Goal: Find specific page/section

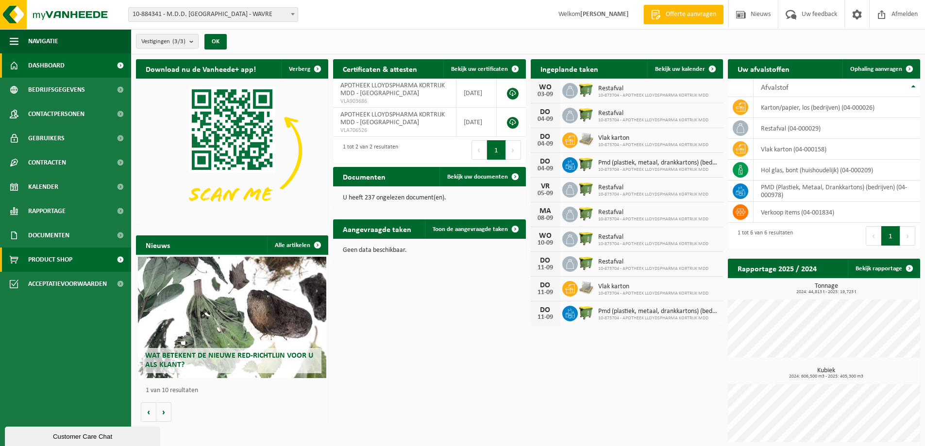
click at [40, 259] on span "Product Shop" at bounding box center [50, 260] width 44 height 24
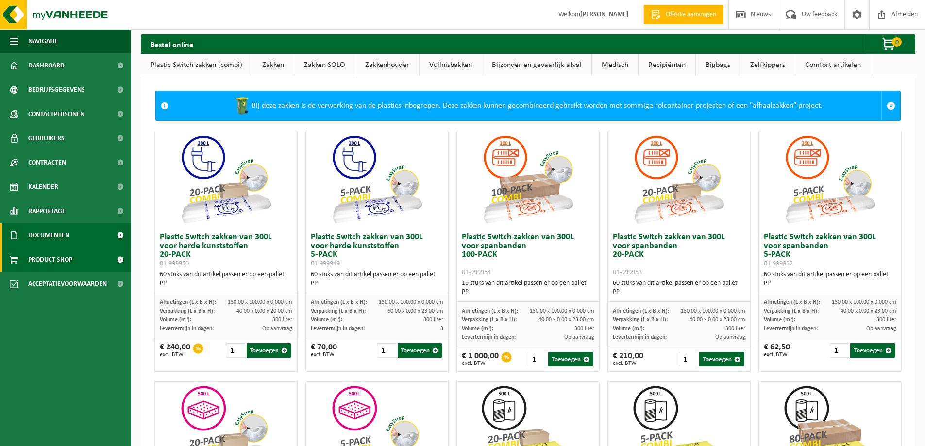
click at [43, 236] on span "Documenten" at bounding box center [48, 235] width 41 height 24
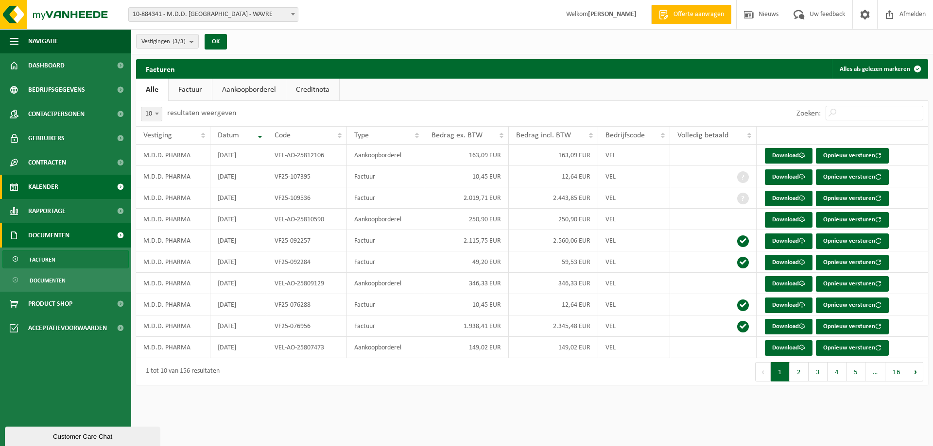
click at [43, 179] on span "Kalender" at bounding box center [43, 187] width 30 height 24
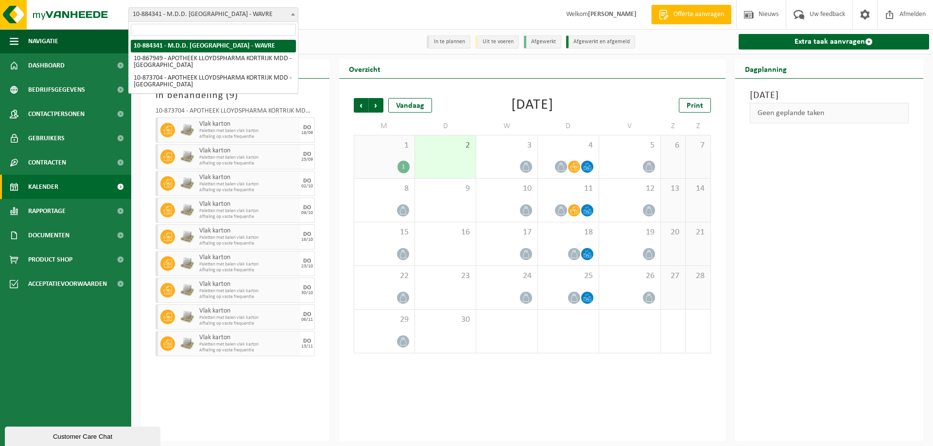
click at [174, 17] on span "10-884341 - M.D.D. [GEOGRAPHIC_DATA] - WAVRE" at bounding box center [213, 15] width 169 height 14
click at [350, 43] on div "Vestigingen (3/3) Alles selecteren Alles deselecteren Actieve selecteren M.D.D.…" at bounding box center [531, 41] width 801 height 25
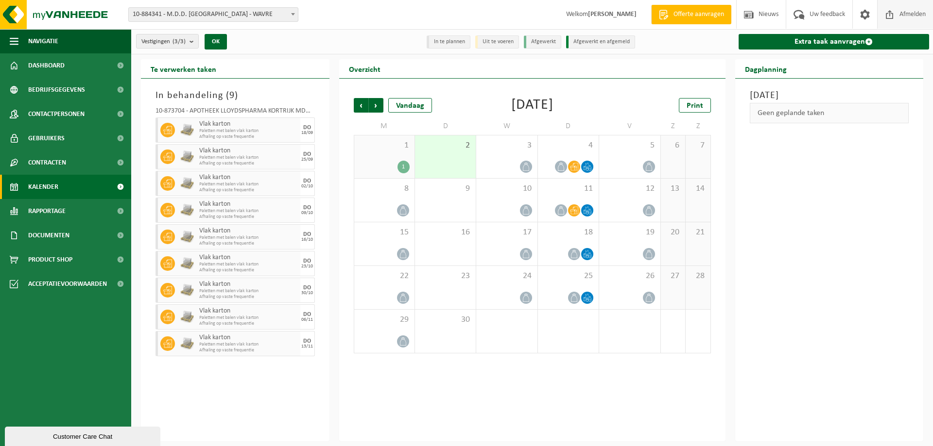
click at [912, 13] on span "Afmelden" at bounding box center [912, 14] width 31 height 29
